Goal: Task Accomplishment & Management: Complete application form

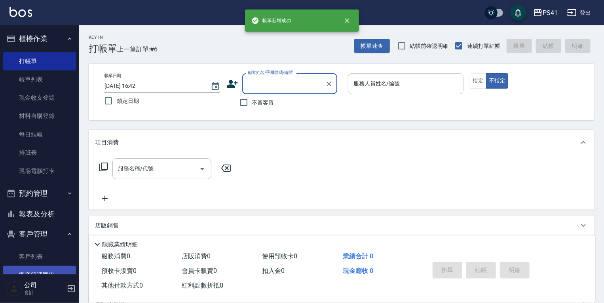
drag, startPoint x: 44, startPoint y: 254, endPoint x: 44, endPoint y: 266, distance: 12.3
click at [44, 254] on link "客戶列表" at bounding box center [39, 257] width 73 height 18
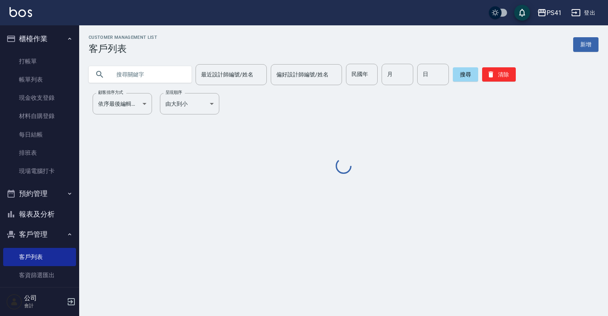
click at [166, 78] on input "text" at bounding box center [148, 74] width 74 height 21
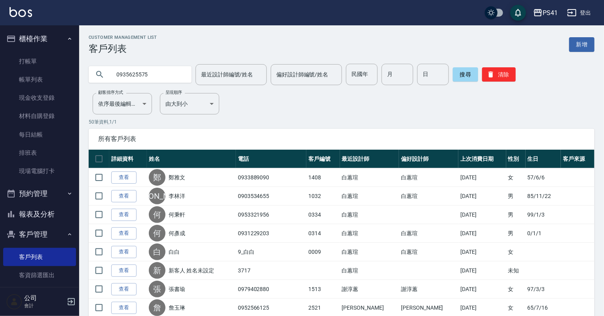
type input "0935625575"
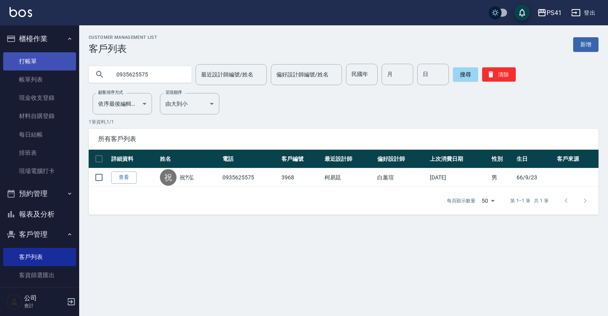
click at [27, 59] on link "打帳單" at bounding box center [39, 61] width 73 height 18
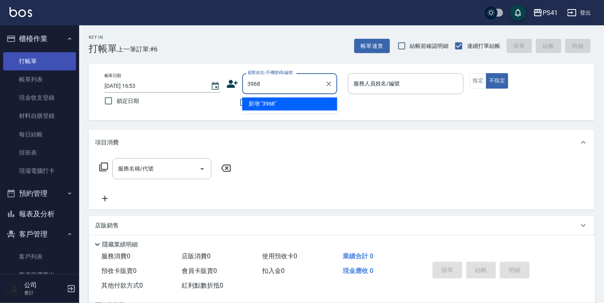
type input "3968"
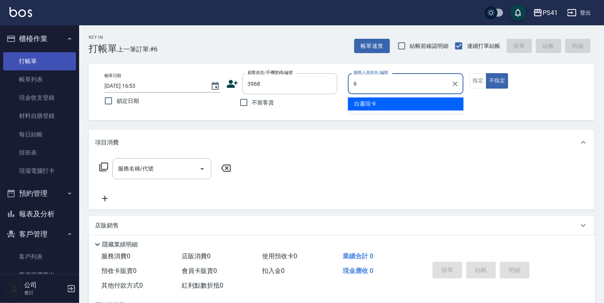
type input "白蕙瑄-9"
type button "false"
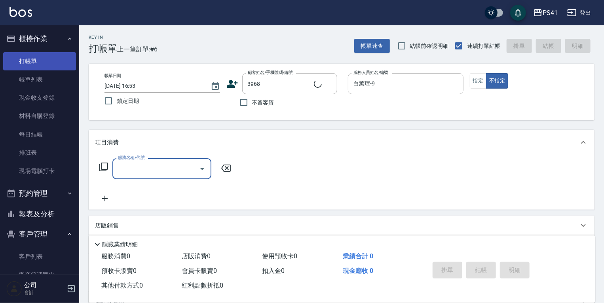
type input "2"
type input "祝?泓/0935625575/3968"
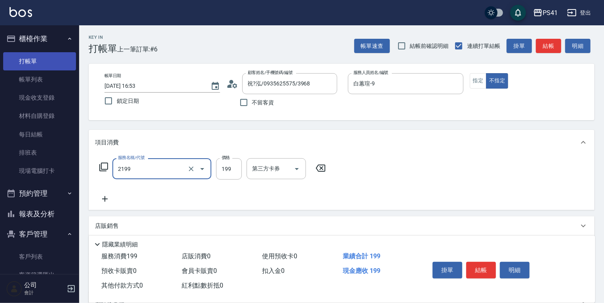
type input "不指定剪髮活動(2199)"
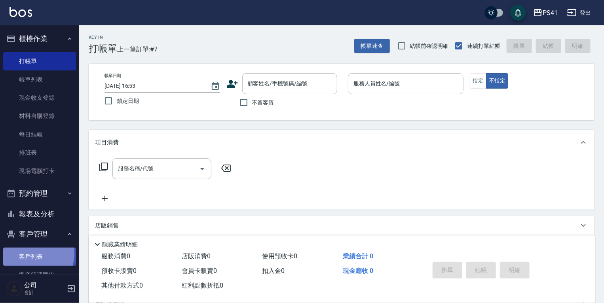
click at [32, 254] on link "客戶列表" at bounding box center [39, 257] width 73 height 18
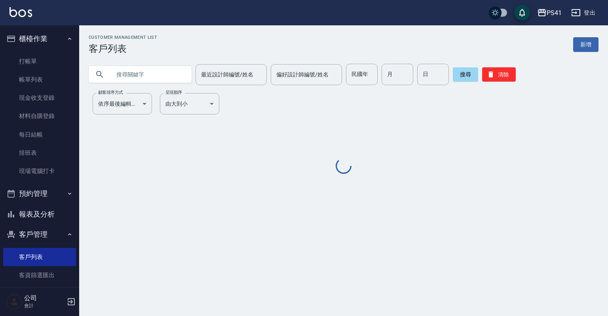
click at [156, 71] on input "text" at bounding box center [148, 74] width 74 height 21
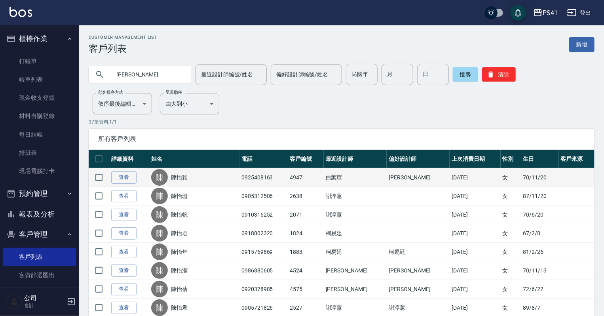
type input "陳"
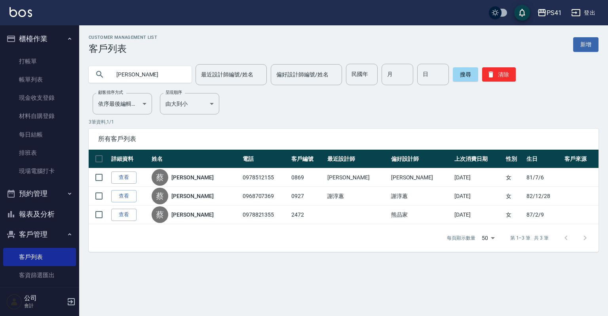
type input "蔡"
type input "0937187"
